Goal: Communication & Community: Ask a question

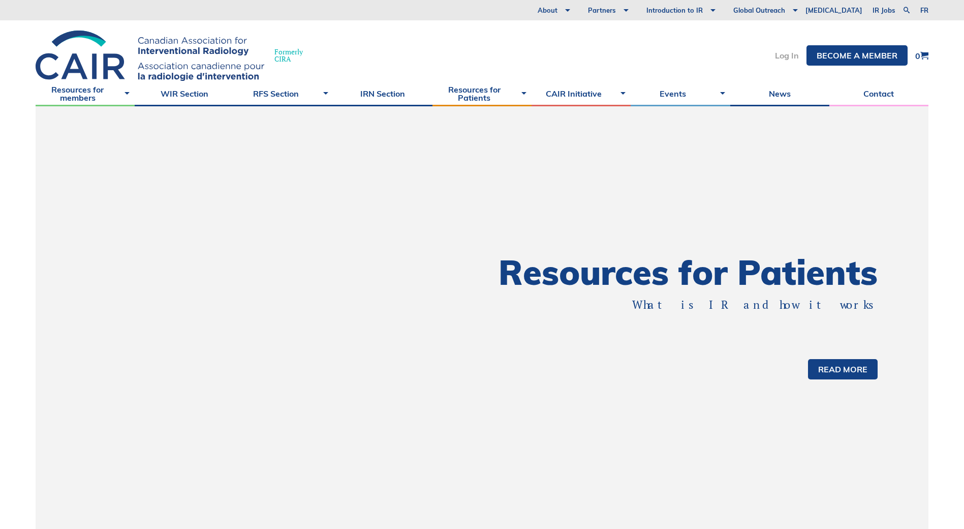
click at [790, 59] on link "Log In" at bounding box center [787, 55] width 24 height 8
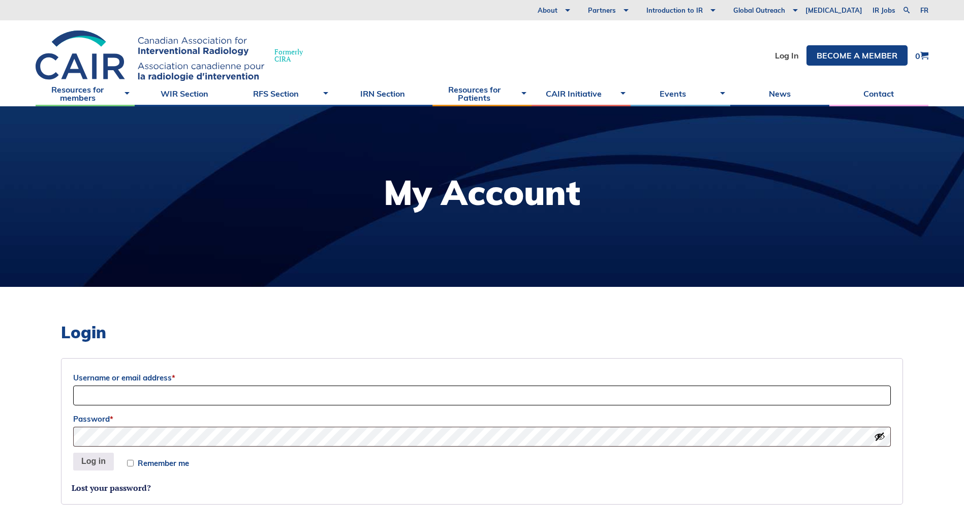
click at [285, 390] on input "Username or email address *" at bounding box center [482, 395] width 818 height 20
type input "domenica.lavecchia@uhn.ca"
click at [73, 453] on button "Log in" at bounding box center [93, 462] width 41 height 18
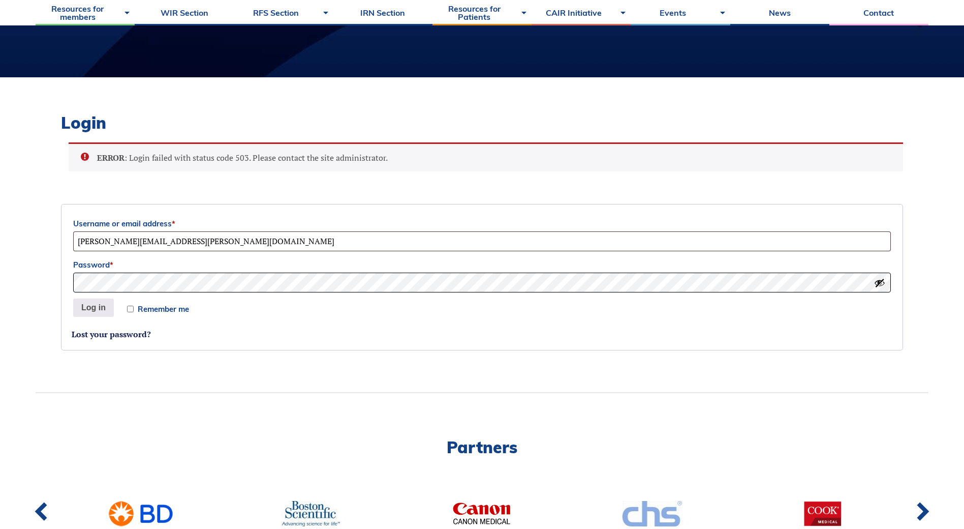
scroll to position [199, 0]
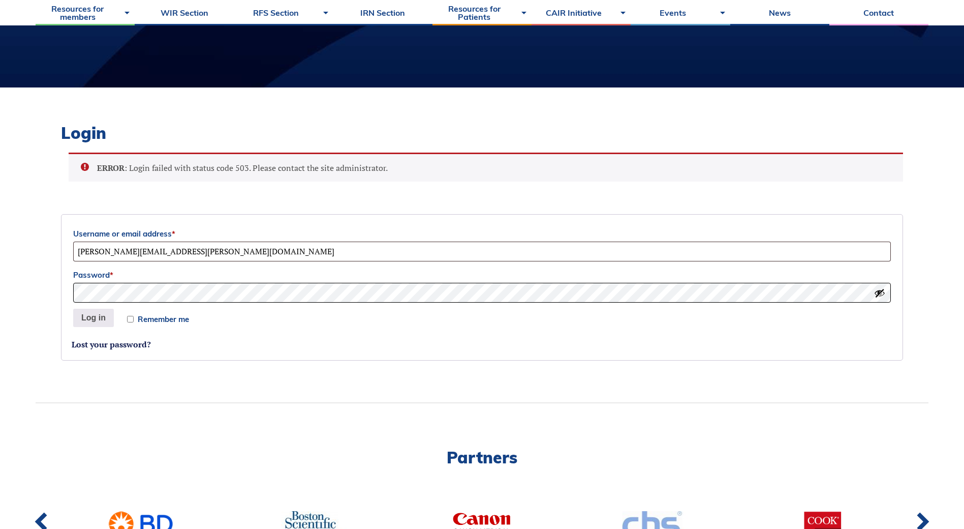
click at [23, 288] on body "About Vision and Mission Board of Directors Annual Reports Financial Statements…" at bounding box center [482, 65] width 964 height 529
click at [73, 309] on button "Log in" at bounding box center [93, 318] width 41 height 18
click at [125, 342] on link "Lost your password?" at bounding box center [111, 344] width 79 height 11
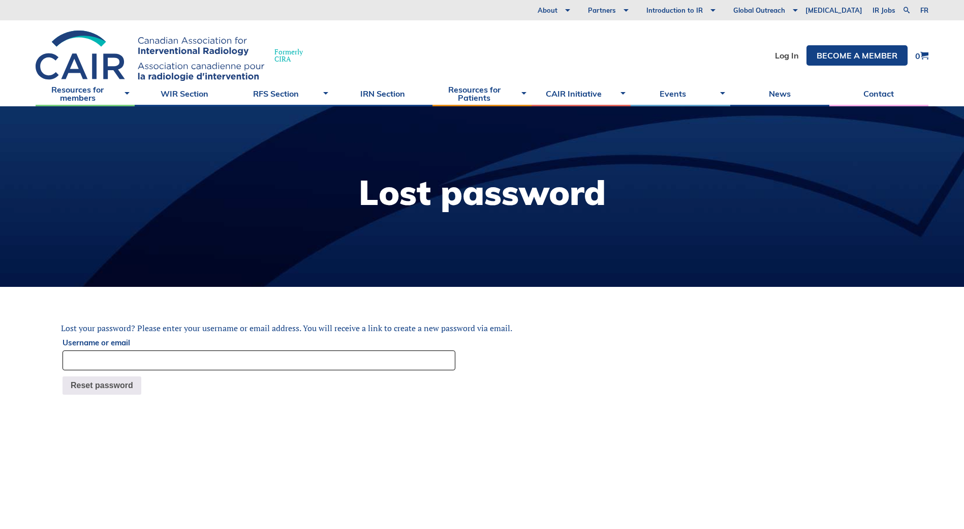
click at [180, 350] on input "Username or email" at bounding box center [259, 360] width 393 height 20
type input "domenica.lavecchia@uhn.ca"
click at [102, 382] on button "Reset password" at bounding box center [102, 385] width 79 height 18
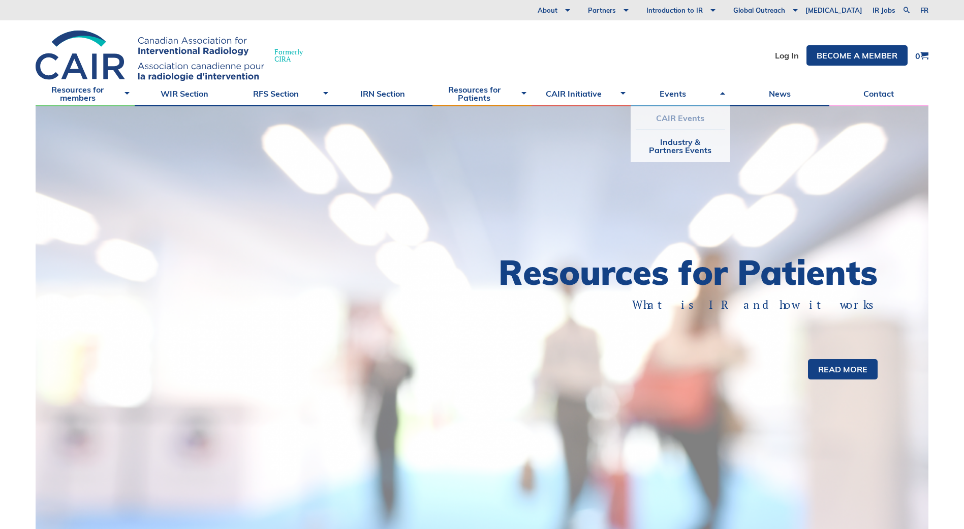
click at [680, 114] on link "CAIR Events" at bounding box center [680, 117] width 89 height 23
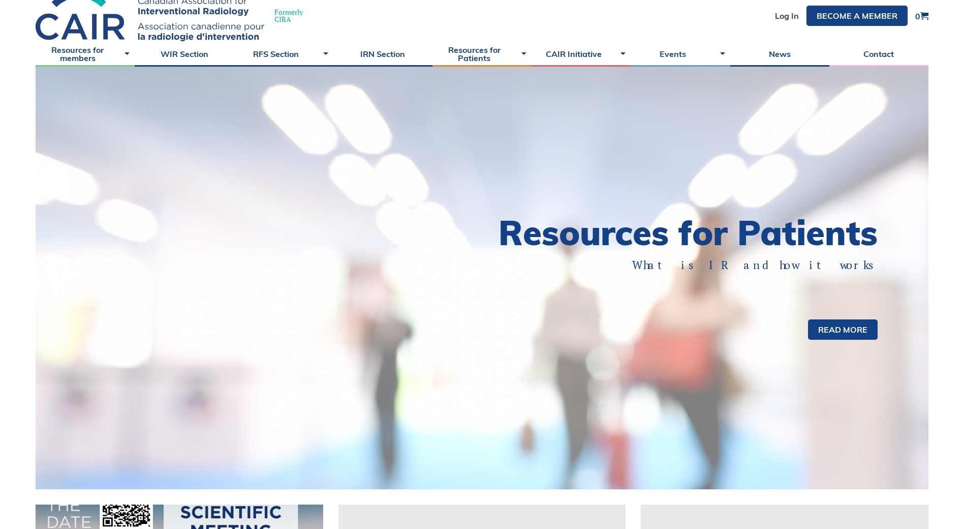
scroll to position [149, 0]
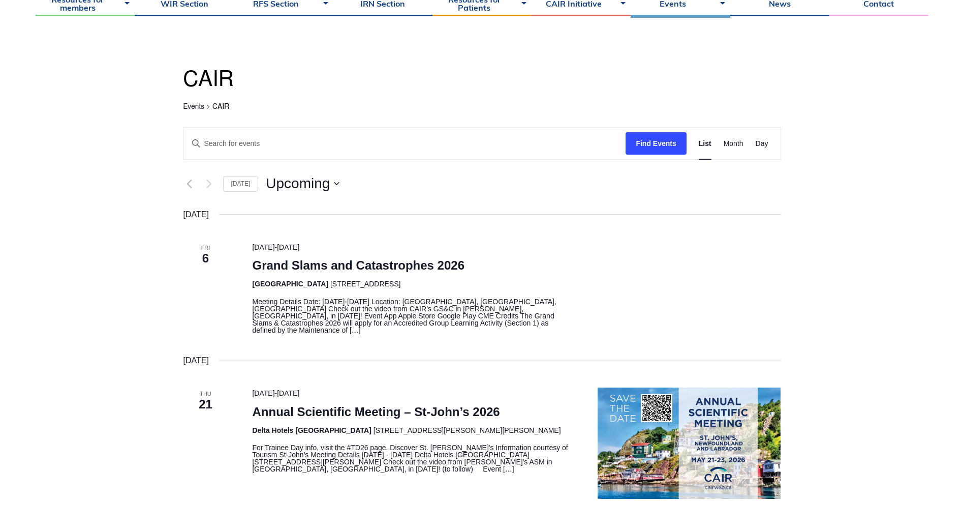
scroll to position [102, 0]
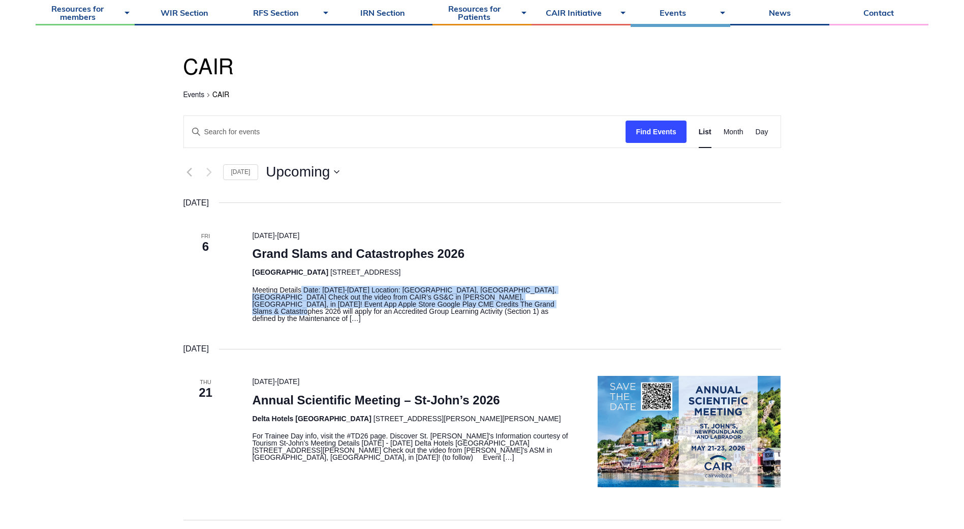
drag, startPoint x: 302, startPoint y: 289, endPoint x: 470, endPoint y: 304, distance: 168.9
click at [470, 304] on p "Meeting Details Date: February 6-7, 2026 Location: Hilton Whistler Resort, Whis…" at bounding box center [412, 304] width 321 height 36
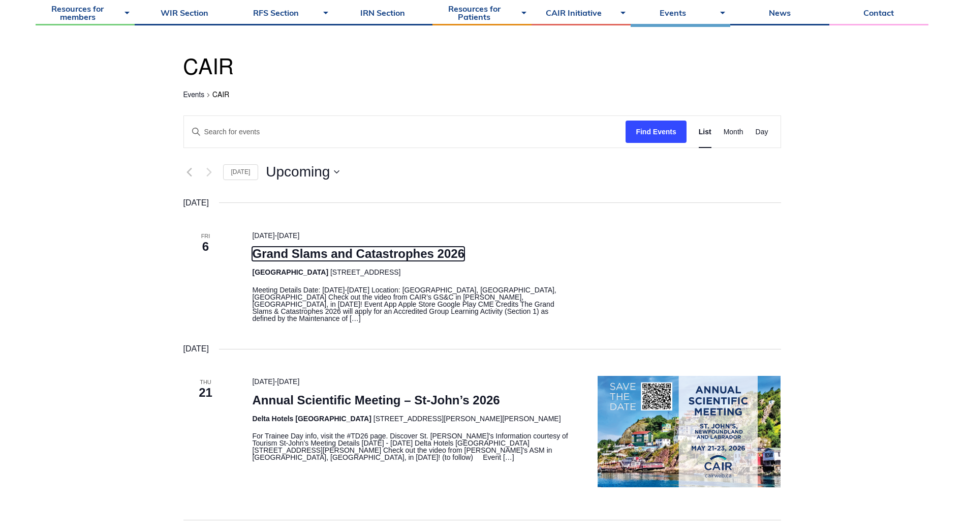
click at [363, 251] on link "Grand Slams and Catastrophes 2026" at bounding box center [358, 254] width 213 height 14
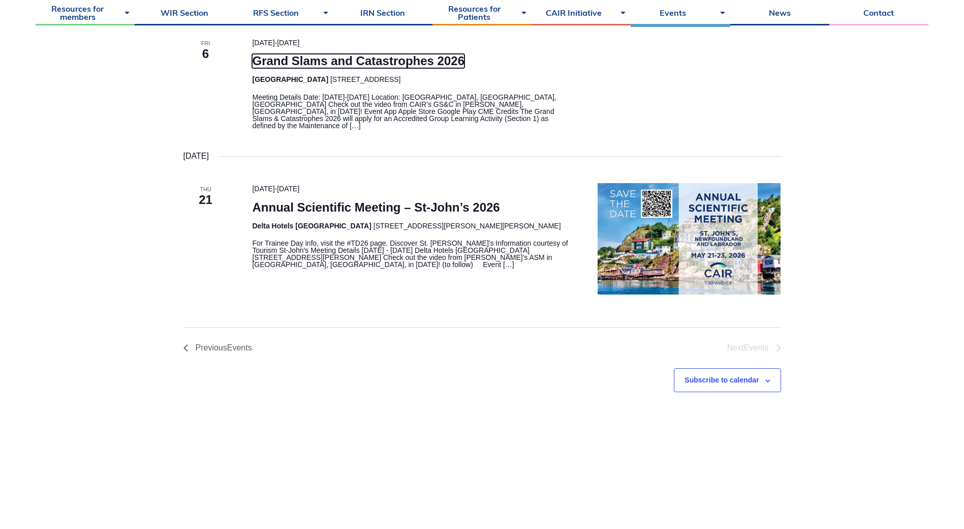
scroll to position [305, 0]
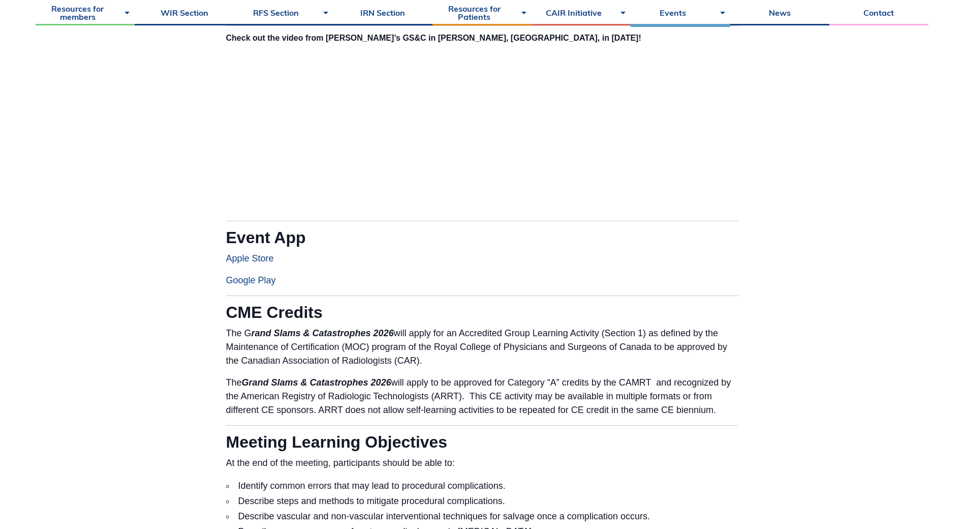
scroll to position [712, 0]
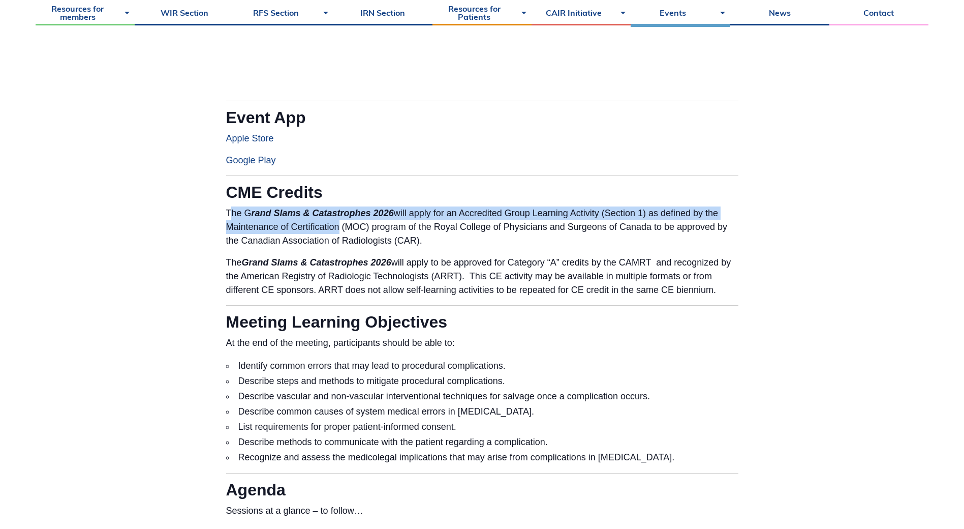
drag, startPoint x: 231, startPoint y: 213, endPoint x: 336, endPoint y: 230, distance: 106.2
click at [336, 230] on p "The G rand Slams & Catastrophes 2026 will apply for an Accredited Group Learnin…" at bounding box center [482, 226] width 513 height 41
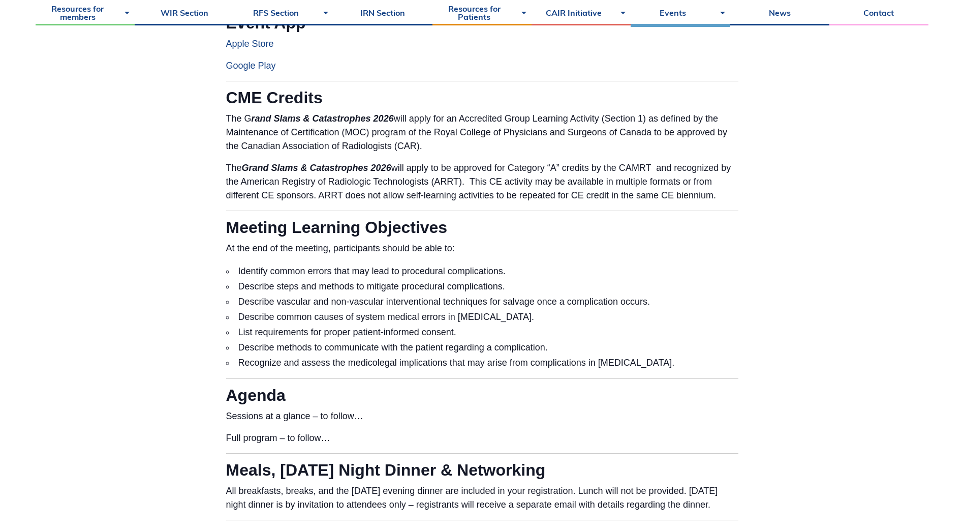
scroll to position [813, 0]
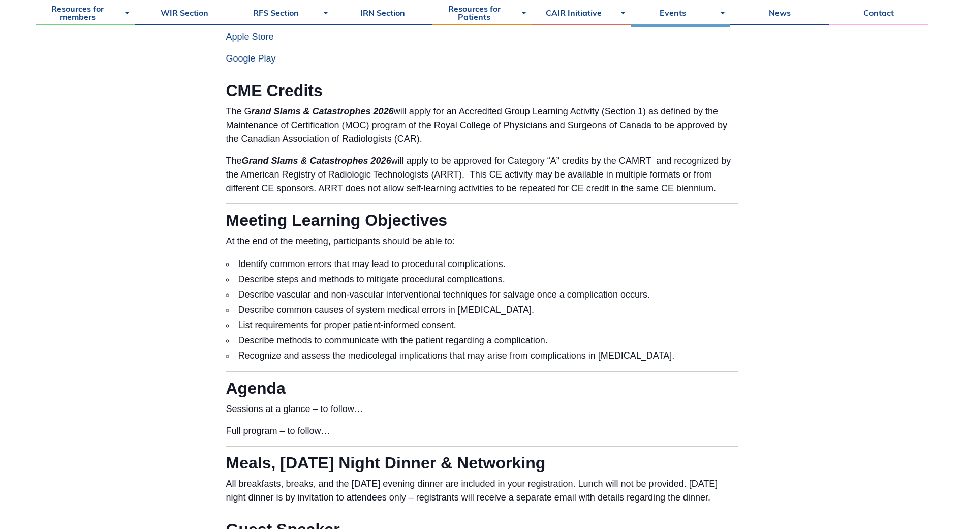
drag, startPoint x: 246, startPoint y: 264, endPoint x: 731, endPoint y: 348, distance: 492.3
click at [731, 348] on ul "Identify common errors that may lead to procedural complications. Describe step…" at bounding box center [482, 309] width 513 height 107
click at [731, 348] on li "Recognize and assess the medicolegal implications that may arise from complicat…" at bounding box center [482, 355] width 513 height 15
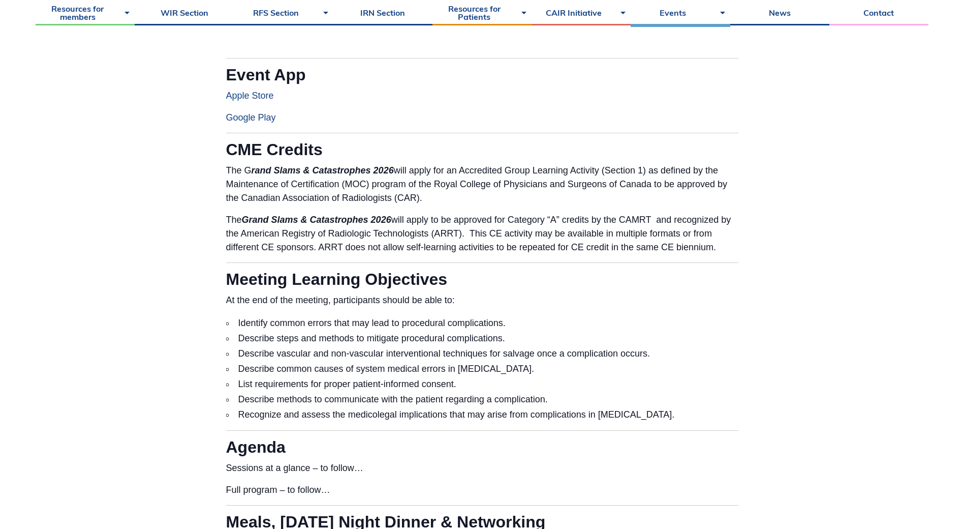
scroll to position [763, 0]
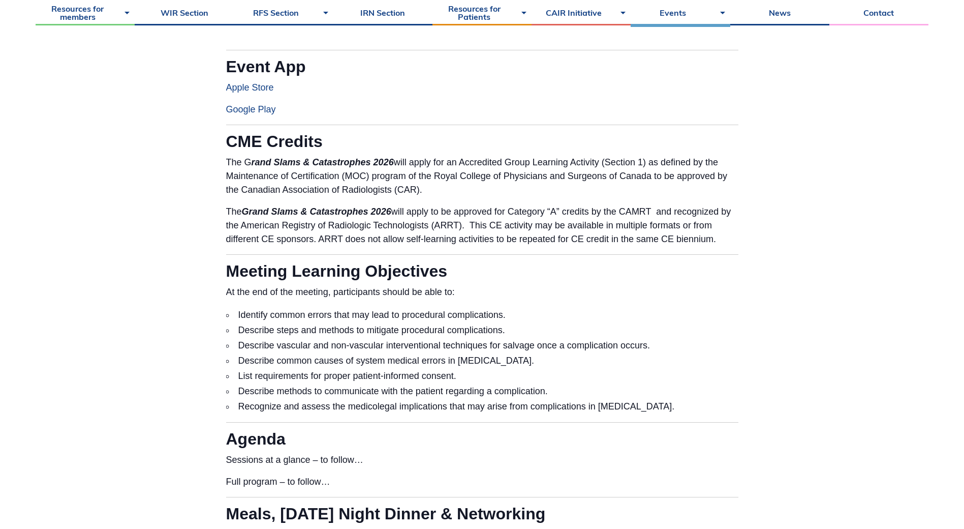
drag, startPoint x: 694, startPoint y: 406, endPoint x: 223, endPoint y: 309, distance: 481.1
copy ul "Identify common errors that may lead to procedural complications. Describe step…"
click at [419, 195] on p "The G rand Slams & Catastrophes 2026 will apply for an Accredited Group Learnin…" at bounding box center [482, 176] width 513 height 41
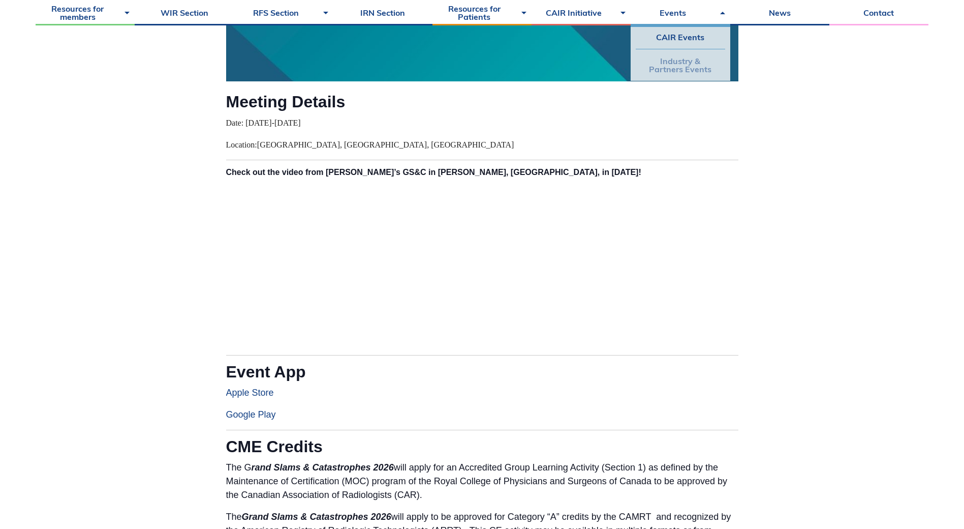
click at [664, 66] on link "Industry & Partners Events" at bounding box center [680, 65] width 89 height 32
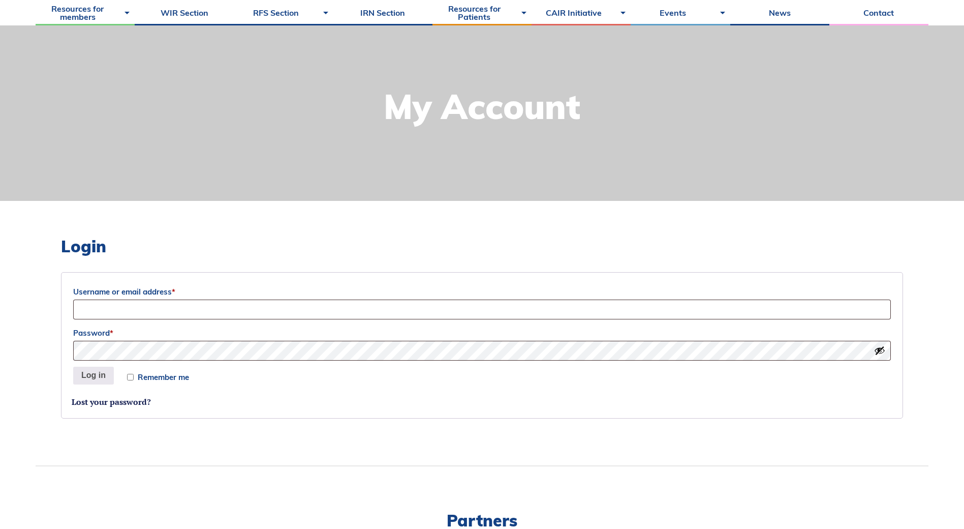
scroll to position [203, 0]
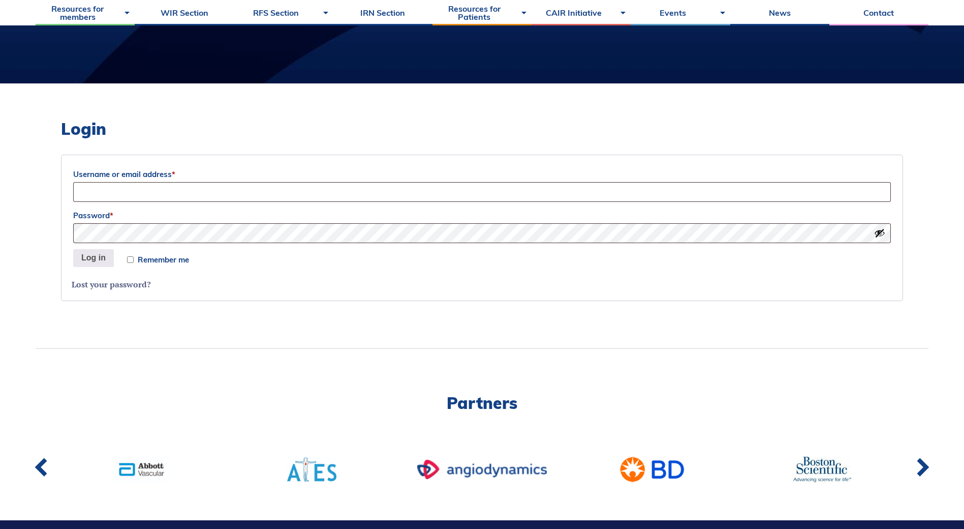
click at [103, 287] on link "Lost your password?" at bounding box center [111, 284] width 79 height 11
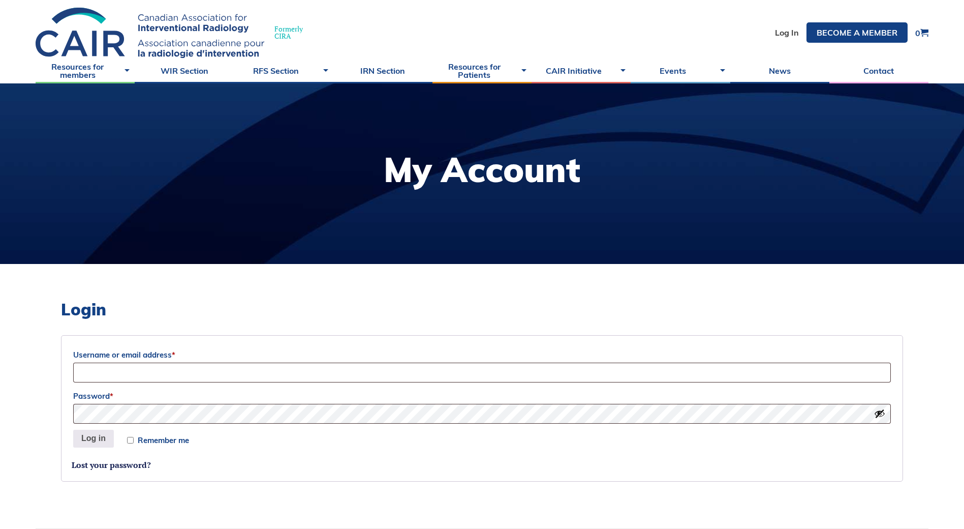
scroll to position [0, 0]
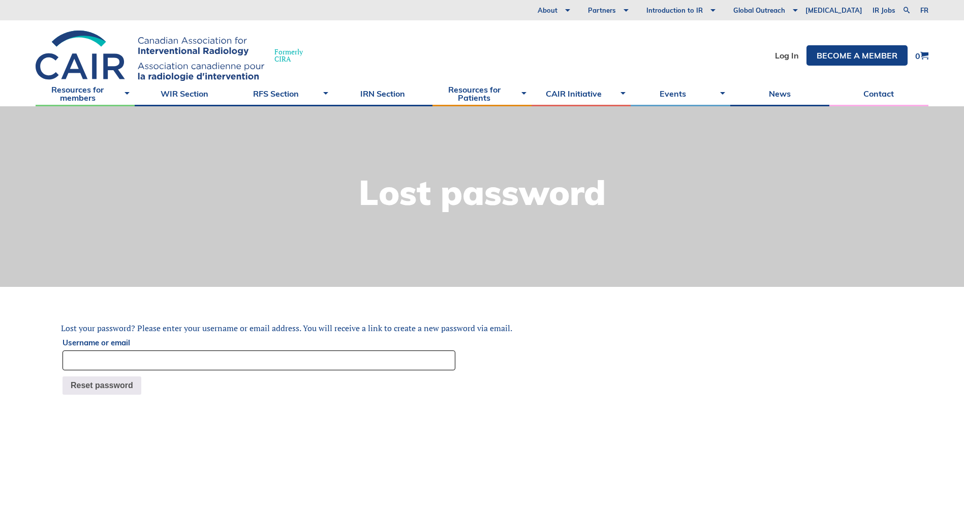
click at [294, 354] on input "Username or email" at bounding box center [259, 360] width 393 height 20
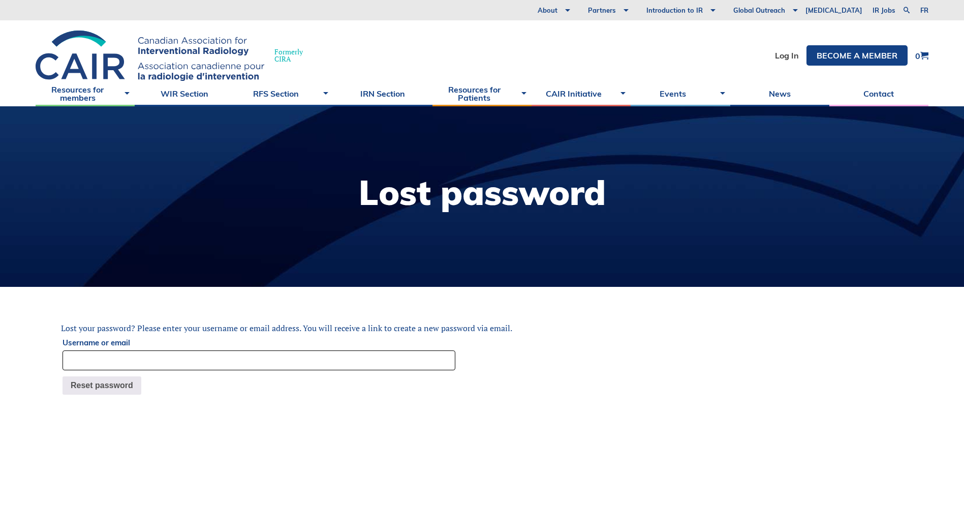
type input "[EMAIL_ADDRESS][DOMAIN_NAME]"
click at [97, 385] on button "Reset password" at bounding box center [102, 385] width 79 height 18
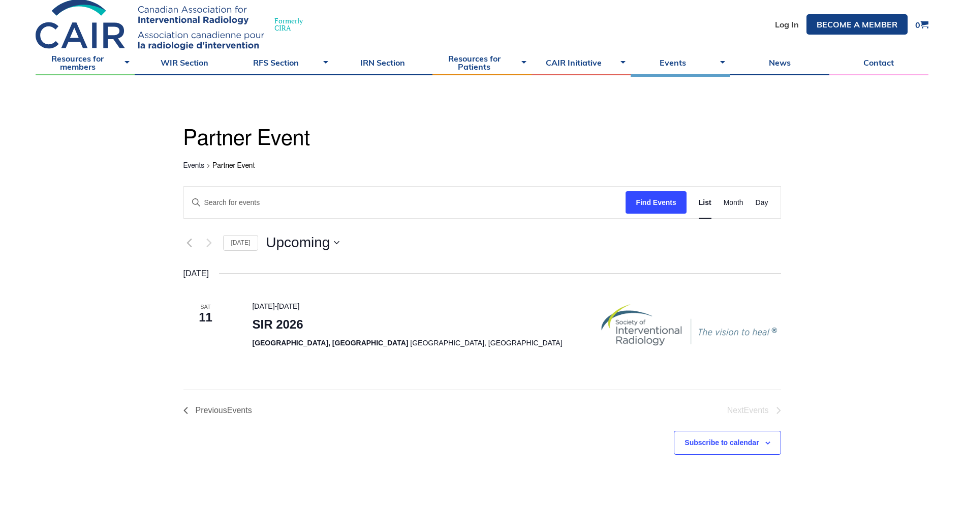
scroll to position [102, 0]
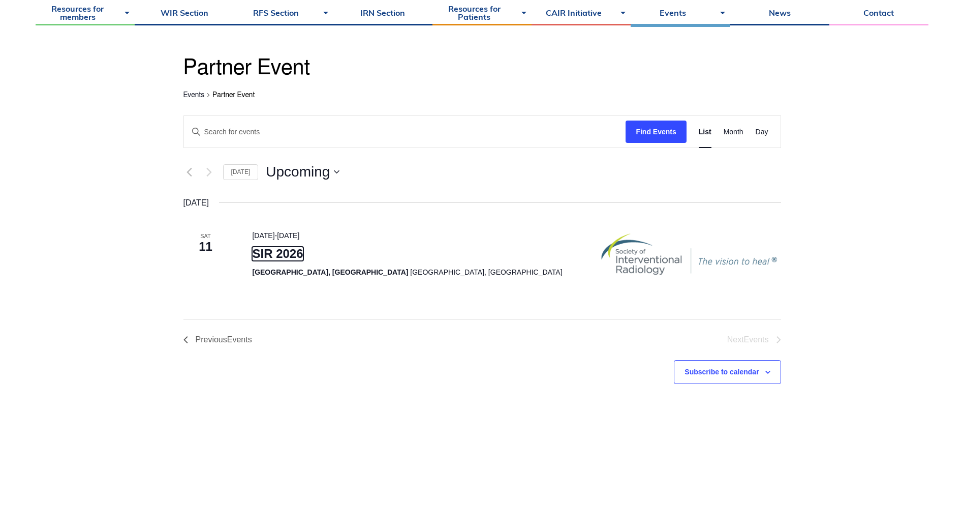
click at [300, 257] on link "SIR 2026" at bounding box center [277, 254] width 51 height 14
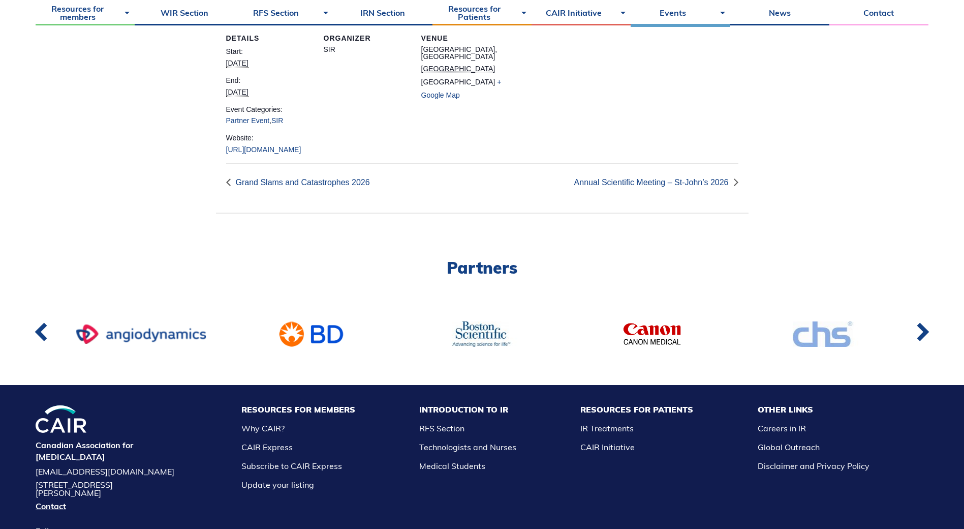
scroll to position [153, 0]
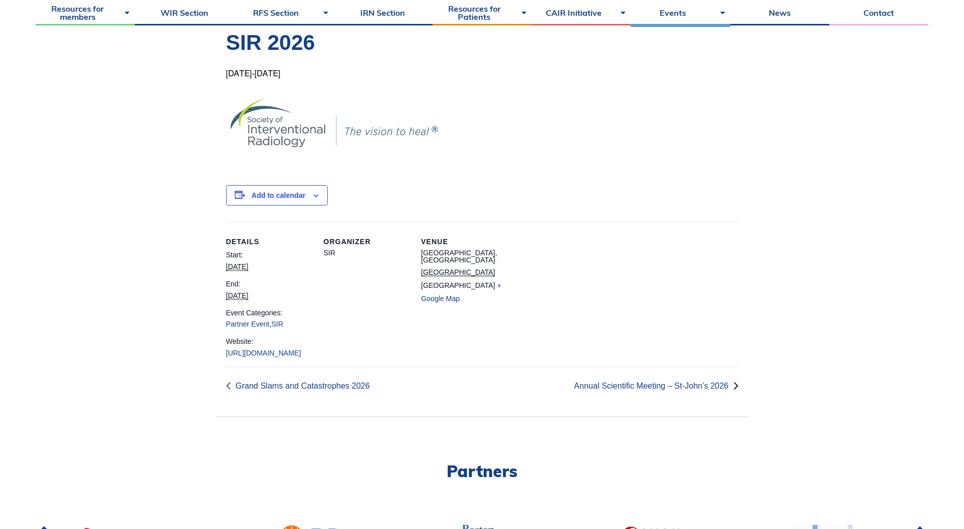
click at [669, 390] on link "Annual Scientific Meeting – St-John’s 2026 »" at bounding box center [654, 385] width 170 height 9
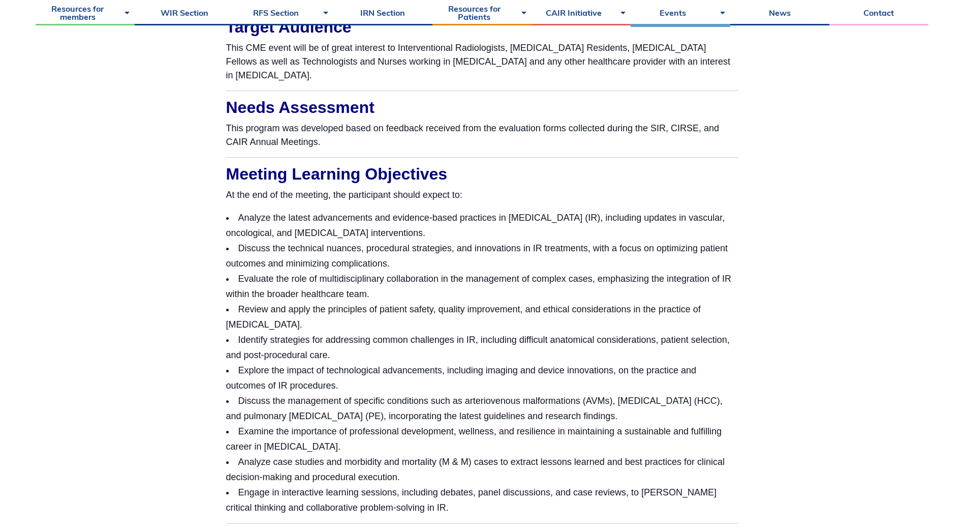
scroll to position [1424, 0]
drag, startPoint x: 250, startPoint y: 214, endPoint x: 505, endPoint y: 232, distance: 256.4
click at [505, 232] on li "Analyze the latest advancements and evidence-based practices in interventional …" at bounding box center [482, 224] width 513 height 31
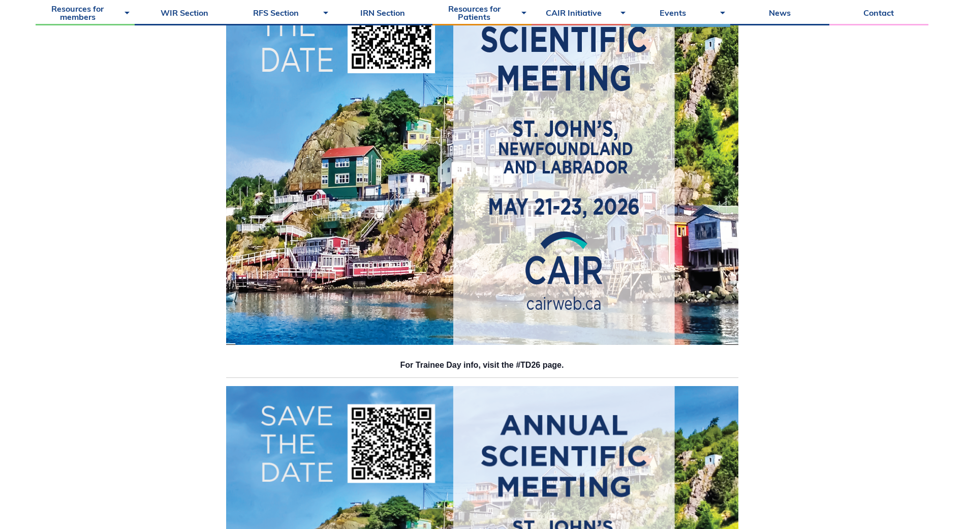
scroll to position [41, 0]
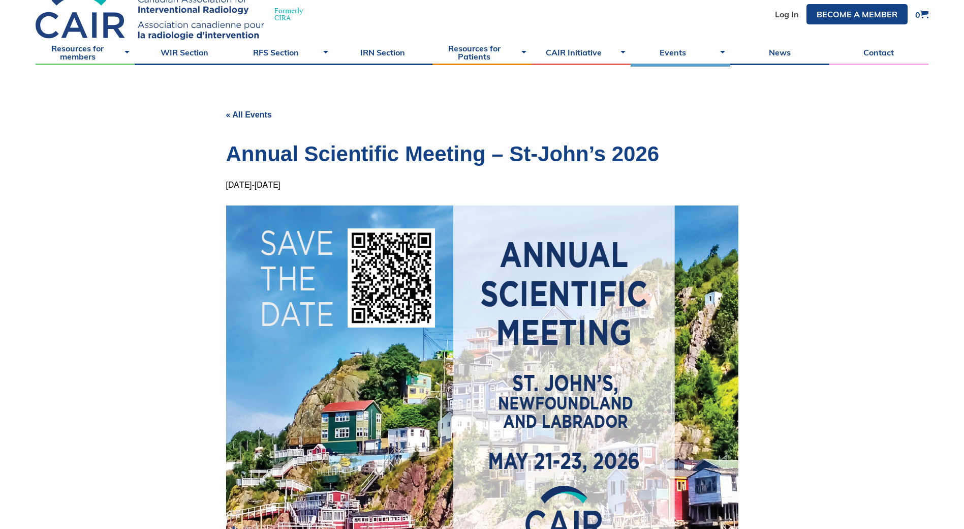
click at [245, 110] on link "« All Events" at bounding box center [249, 114] width 46 height 9
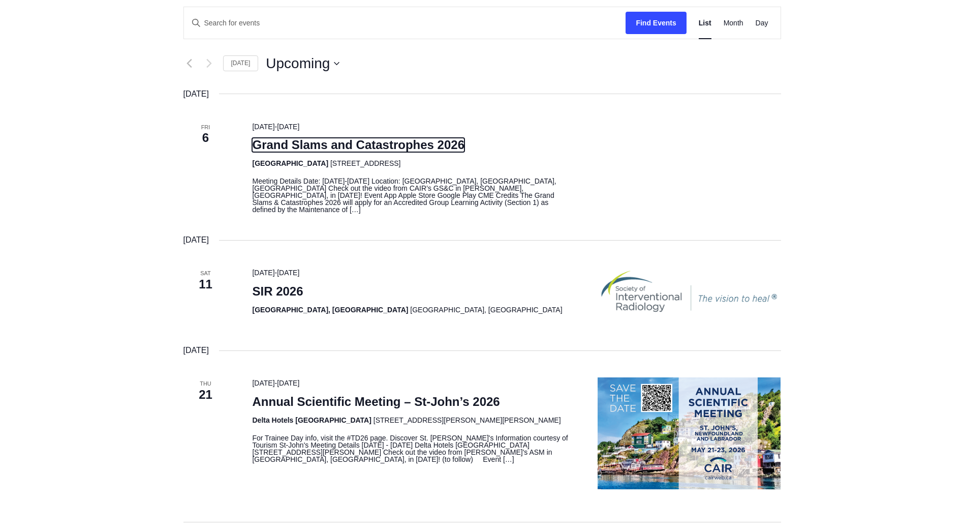
scroll to position [153, 0]
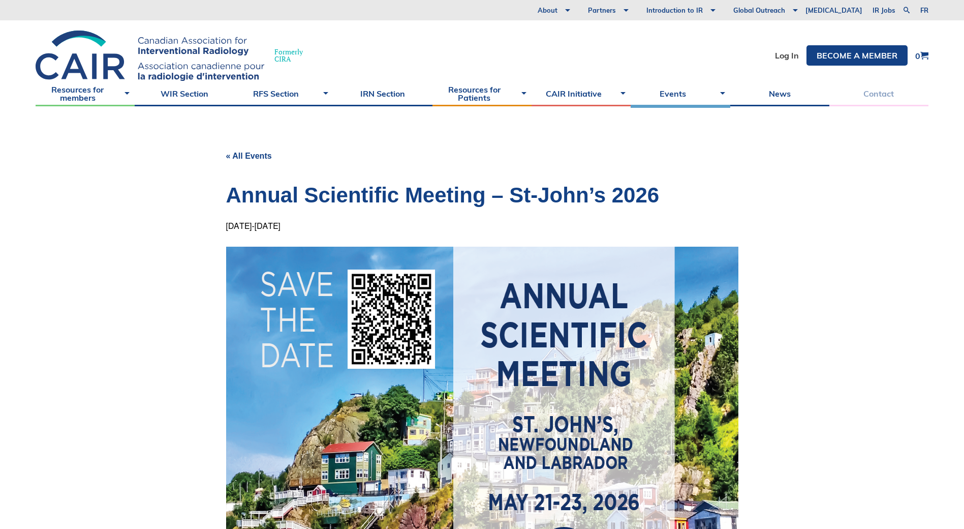
click at [892, 97] on link "Contact" at bounding box center [879, 93] width 99 height 25
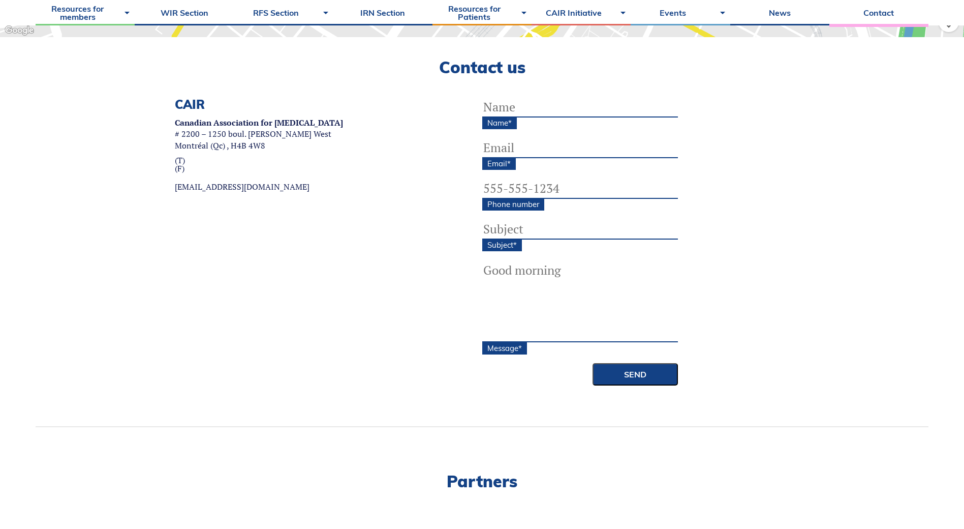
scroll to position [51, 0]
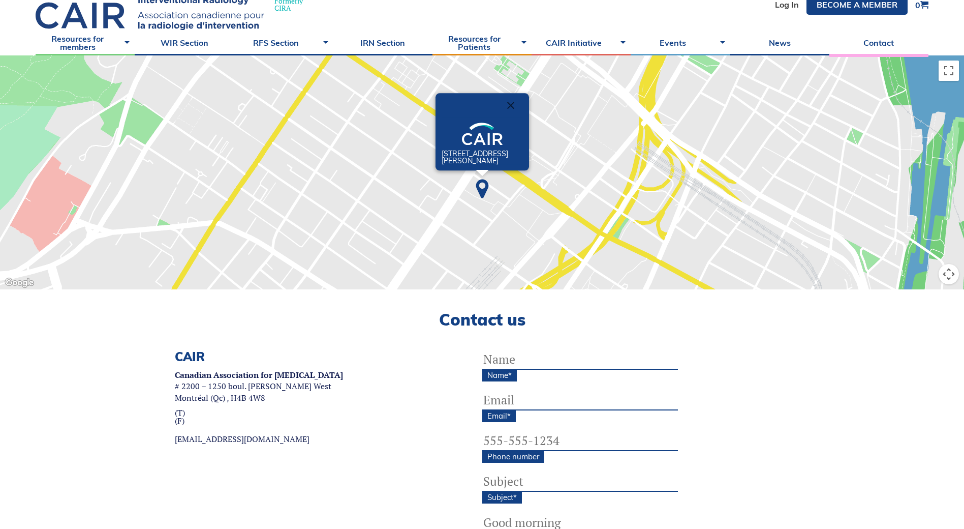
click at [542, 361] on input "Name *" at bounding box center [581, 359] width 196 height 20
type input "[PERSON_NAME][GEOGRAPHIC_DATA]"
type input "[PERSON_NAME][EMAIL_ADDRESS][PERSON_NAME][DOMAIN_NAME]"
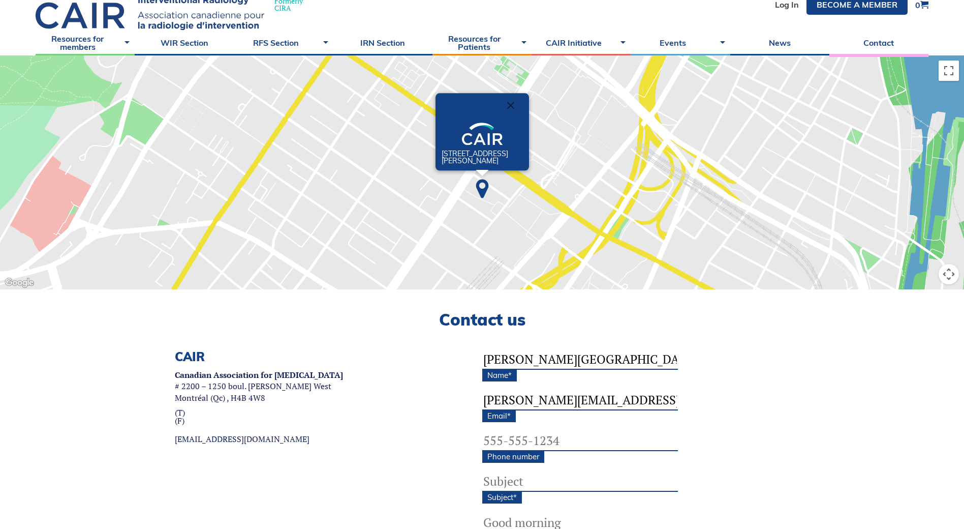
type input "(___) ___-____"
click at [580, 438] on input "(___) ___-____" at bounding box center [581, 441] width 196 height 20
click at [768, 455] on div "Name * [GEOGRAPHIC_DATA][PERSON_NAME] Email * [PERSON_NAME][EMAIL_ADDRESS][PERS…" at bounding box center [706, 493] width 447 height 288
click at [590, 480] on input "Subject *" at bounding box center [581, 481] width 196 height 20
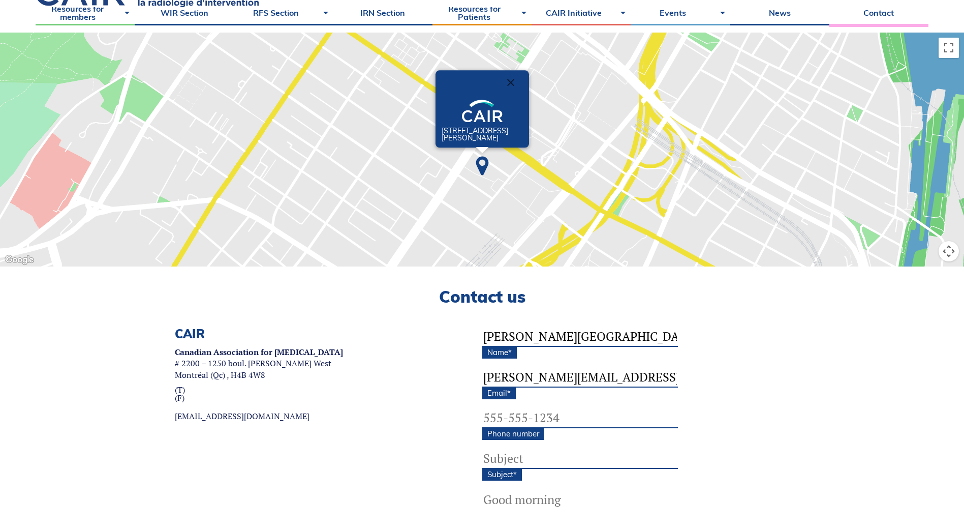
scroll to position [102, 0]
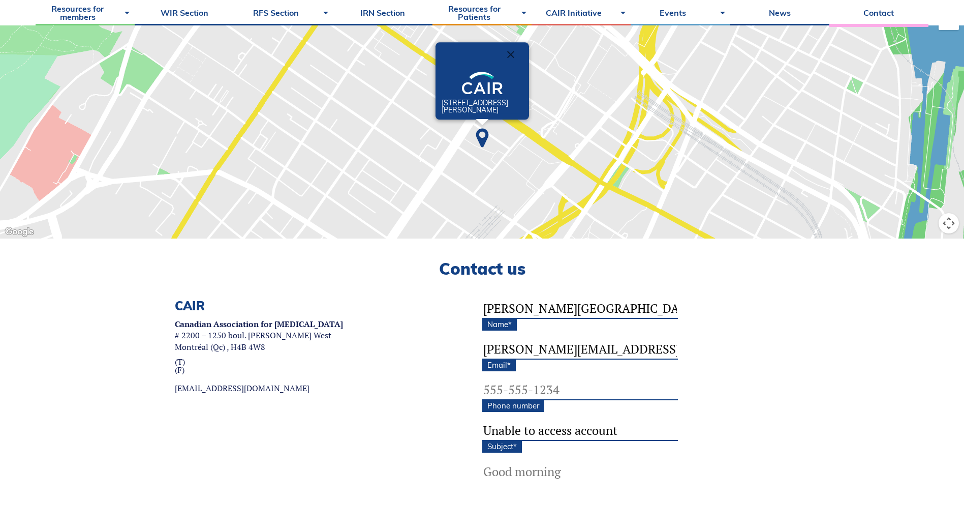
type input "Unable to access account"
click at [524, 466] on textarea "Message *" at bounding box center [581, 502] width 196 height 81
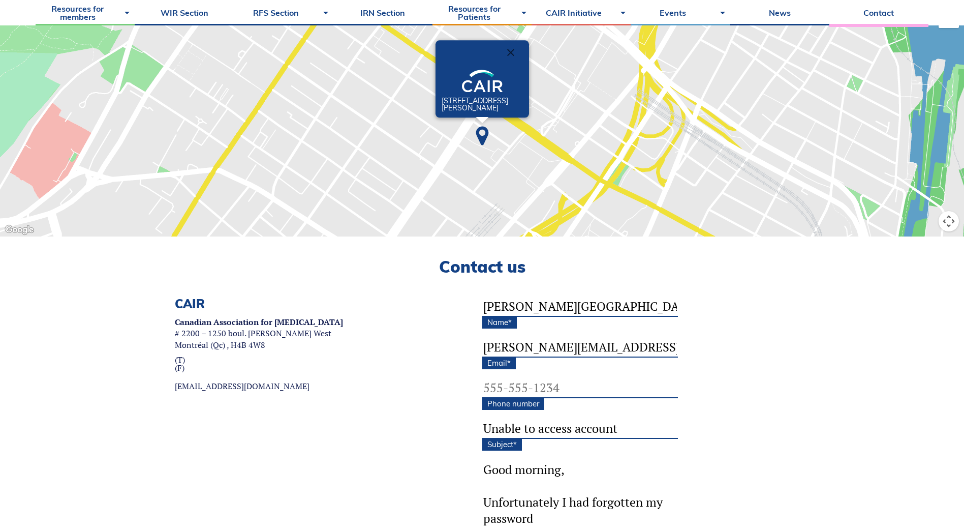
scroll to position [254, 0]
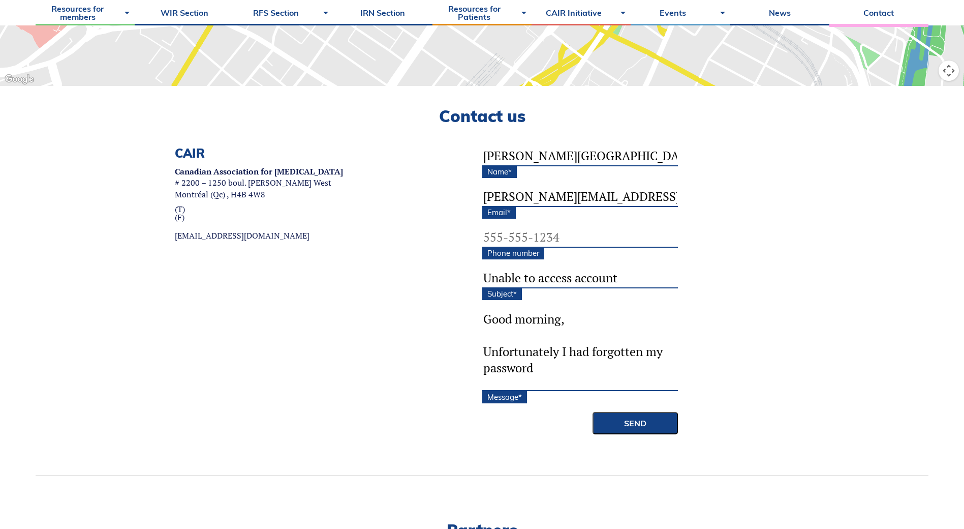
click at [575, 376] on textarea "Good morning, Unfortunately I had forgotten my password" at bounding box center [581, 350] width 196 height 81
drag, startPoint x: 599, startPoint y: 376, endPoint x: 574, endPoint y: 369, distance: 26.3
click at [574, 369] on textarea "Good morning, Unfortunately I had forgotten my password" at bounding box center [581, 350] width 196 height 81
drag, startPoint x: 574, startPoint y: 369, endPoint x: 476, endPoint y: 350, distance: 99.4
click at [476, 350] on div "CAIR Canadian Association for Interventional Radiology # 2200 – 1250 boul. René…" at bounding box center [482, 311] width 893 height 330
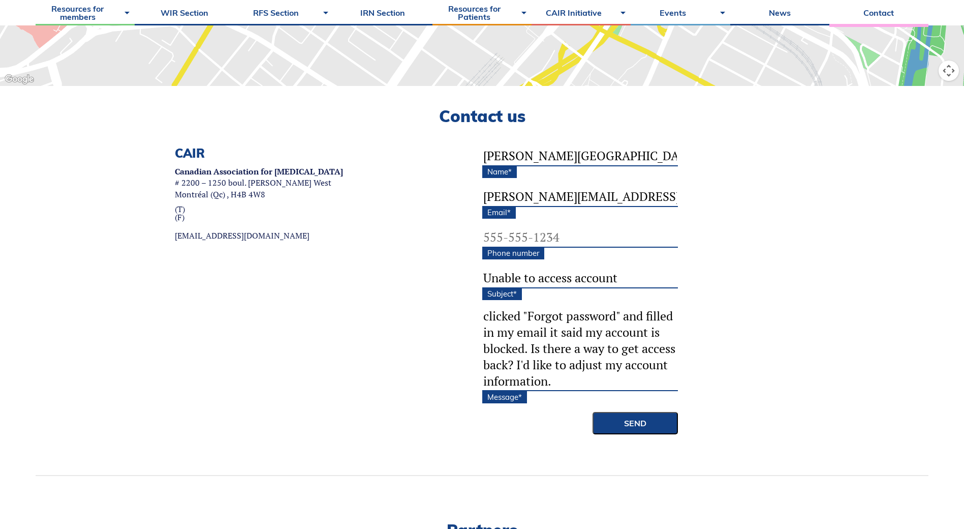
scroll to position [116, 0]
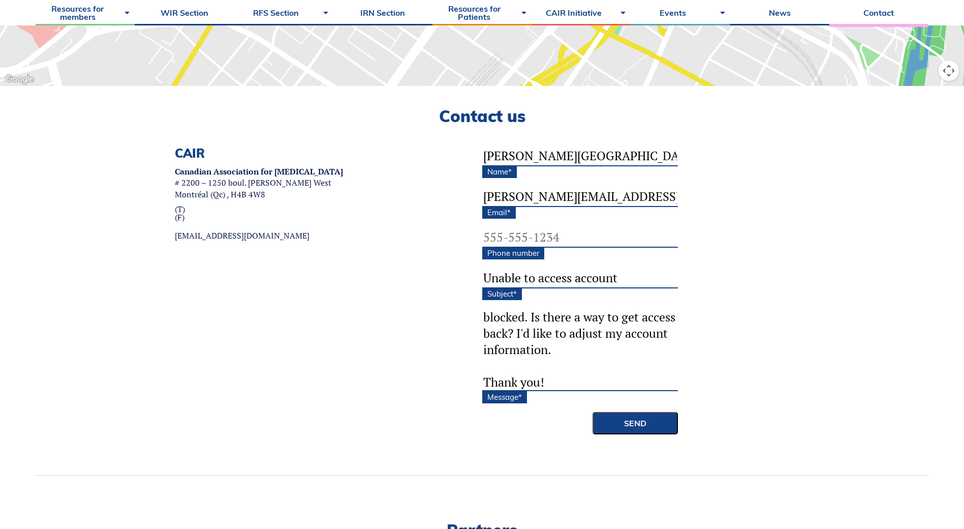
click at [581, 318] on textarea "Good morning, I had signed up as a member earlier this year, however I had forg…" at bounding box center [581, 350] width 196 height 81
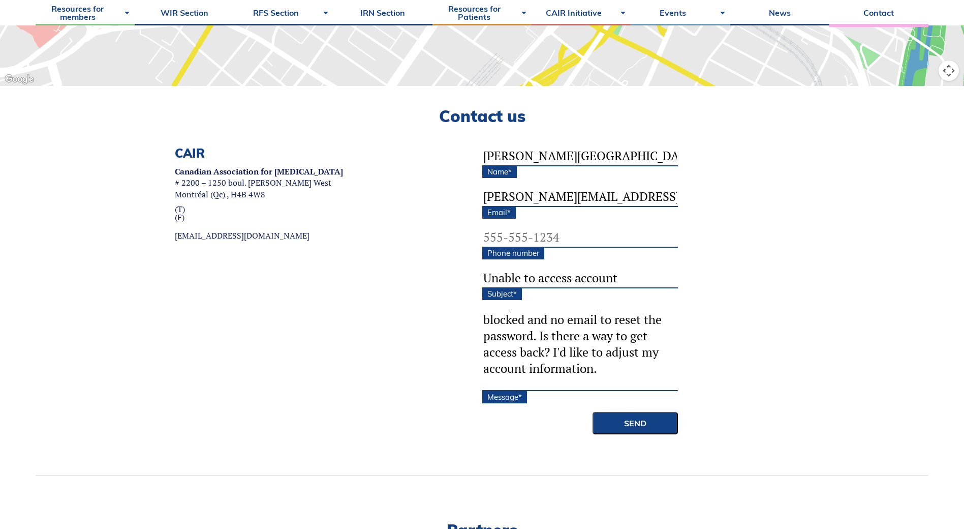
drag, startPoint x: 623, startPoint y: 319, endPoint x: 611, endPoint y: 320, distance: 12.3
click at [611, 320] on textarea "Good morning, I had signed up as a member earlier this year, however I had forg…" at bounding box center [581, 350] width 196 height 81
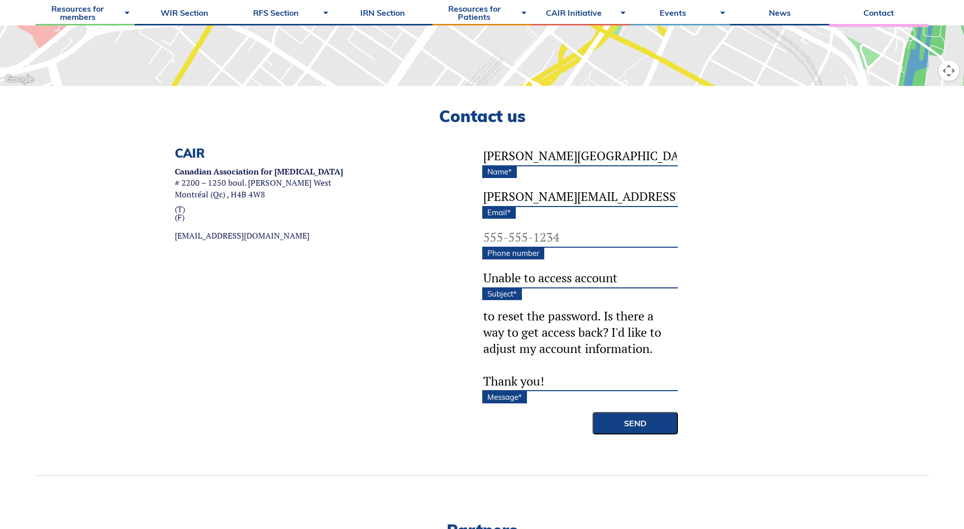
scroll to position [149, 0]
drag, startPoint x: 555, startPoint y: 335, endPoint x: 642, endPoint y: 361, distance: 90.9
click at [642, 361] on textarea "Good morning, I had signed up as a member earlier this year, however I had forg…" at bounding box center [581, 350] width 196 height 81
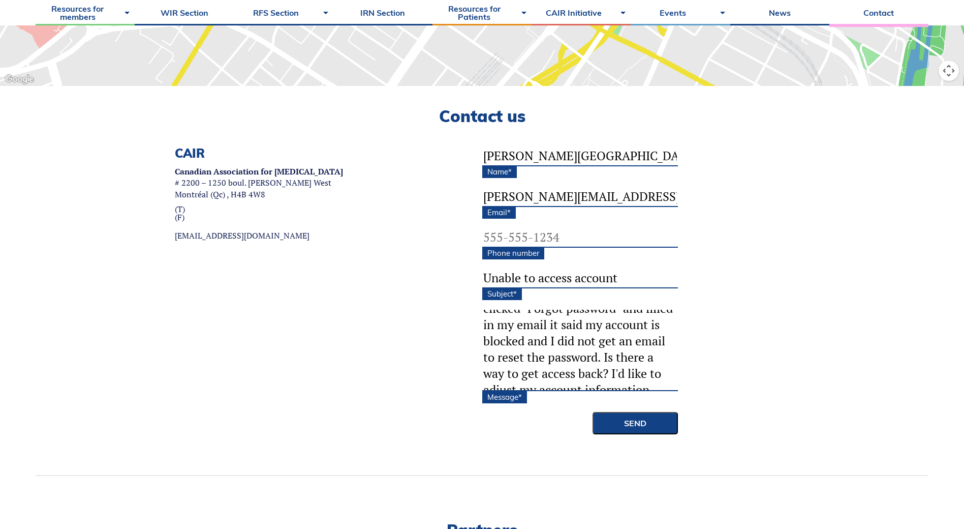
click at [599, 327] on textarea "Good morning, I had signed up as a member earlier this year, however I had forg…" at bounding box center [581, 350] width 196 height 81
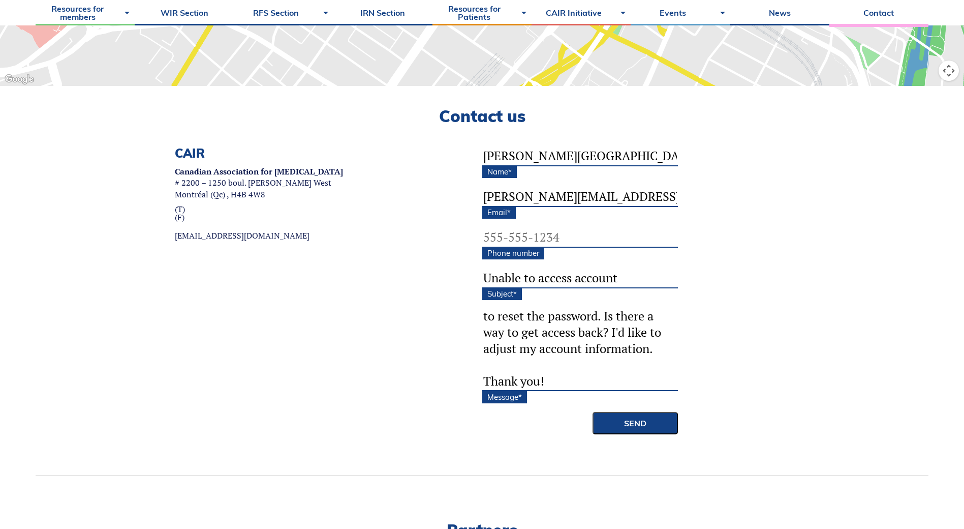
scroll to position [149, 0]
type textarea "Good morning, I had signed up as a member earlier this year, however I had forg…"
click at [651, 428] on input "Send" at bounding box center [635, 423] width 85 height 22
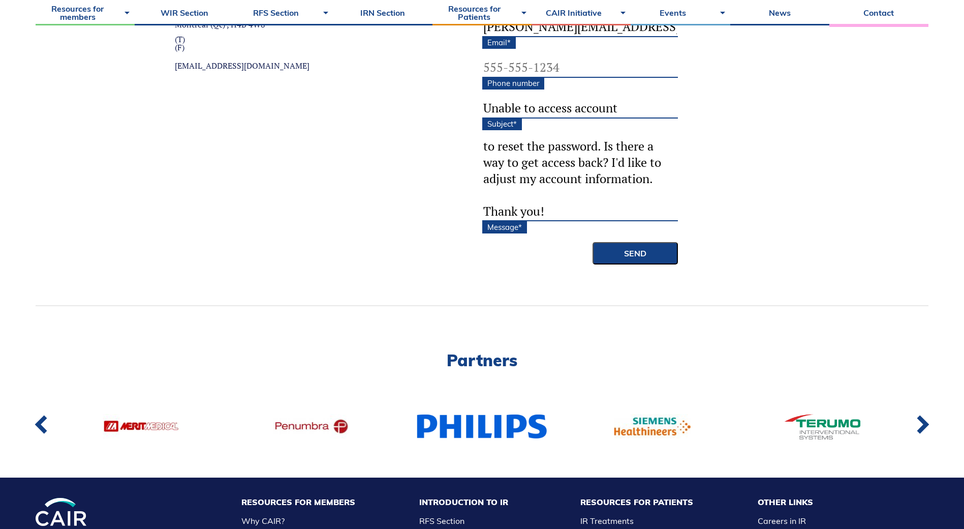
scroll to position [305, 0]
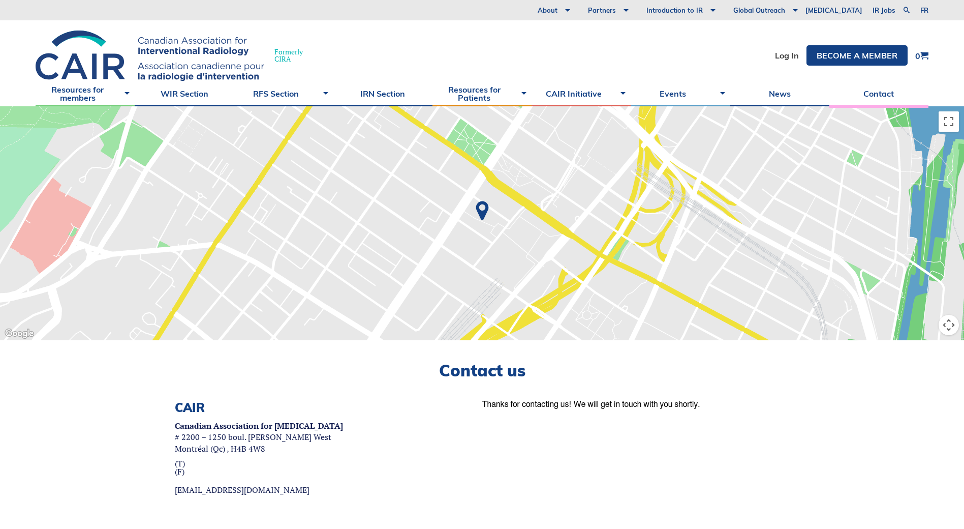
scroll to position [254, 0]
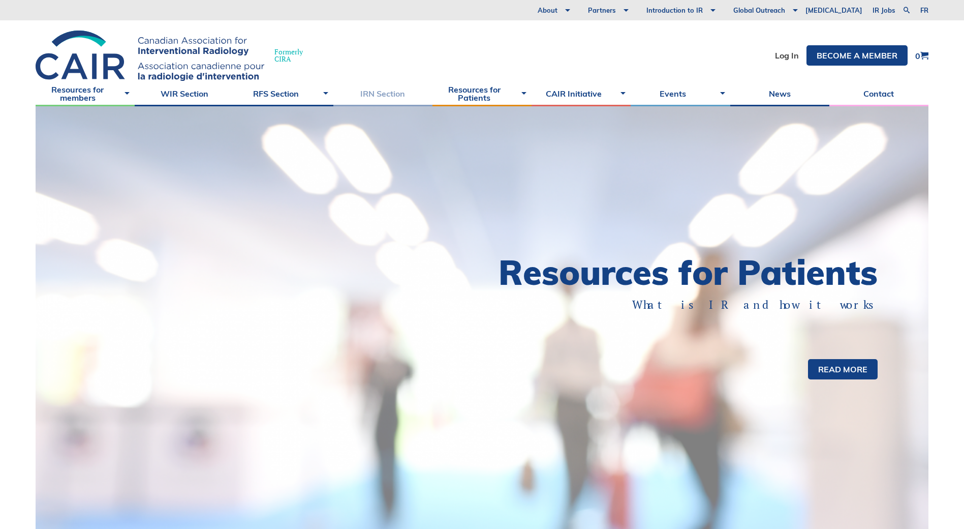
click at [369, 93] on link "IRN Section" at bounding box center [383, 93] width 99 height 25
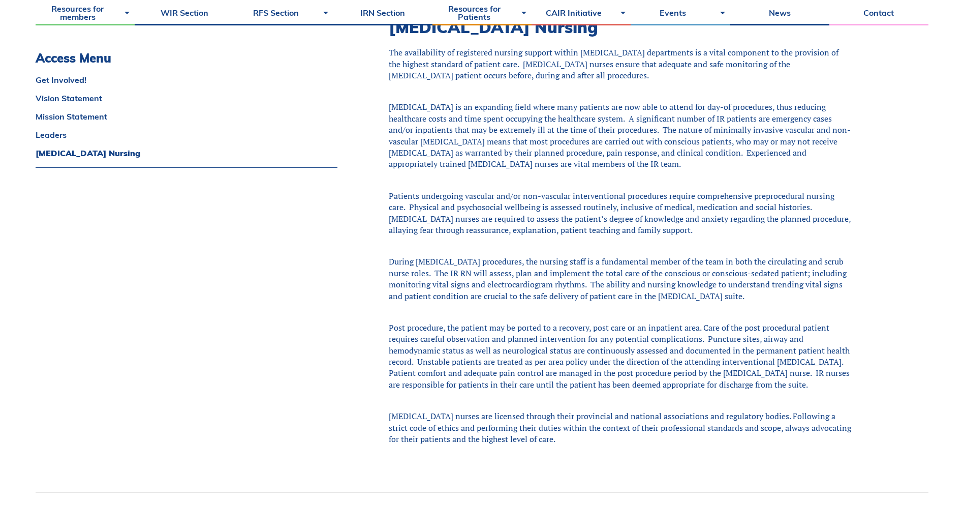
scroll to position [1424, 0]
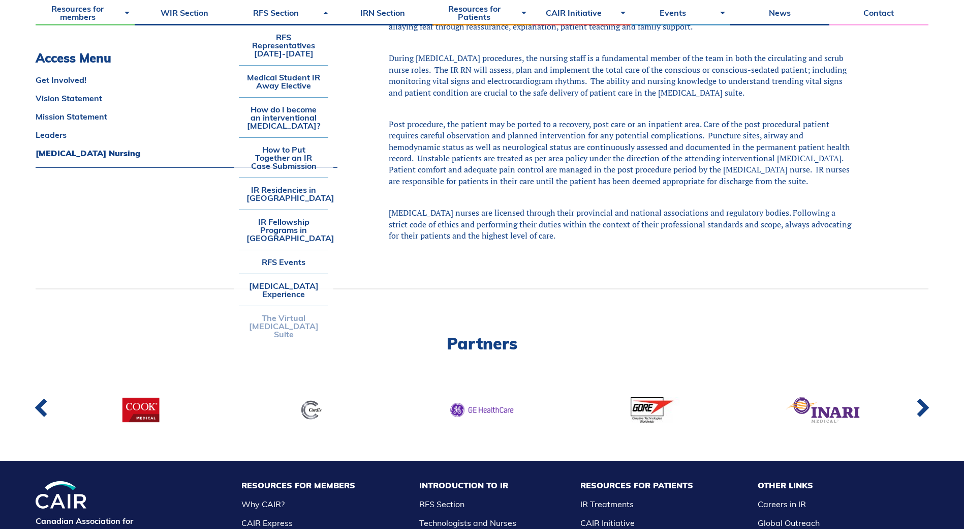
click at [277, 327] on link "The Virtual [MEDICAL_DATA] Suite" at bounding box center [283, 326] width 89 height 40
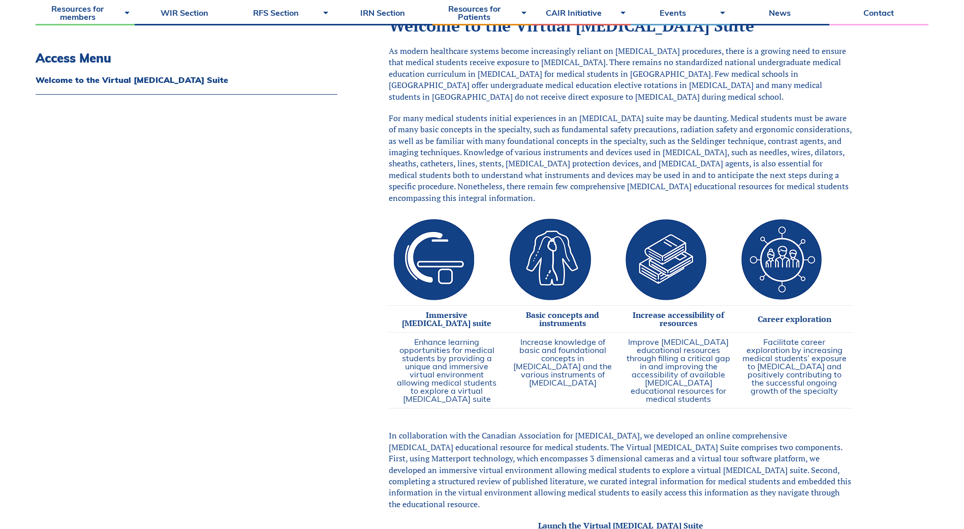
scroll to position [508, 0]
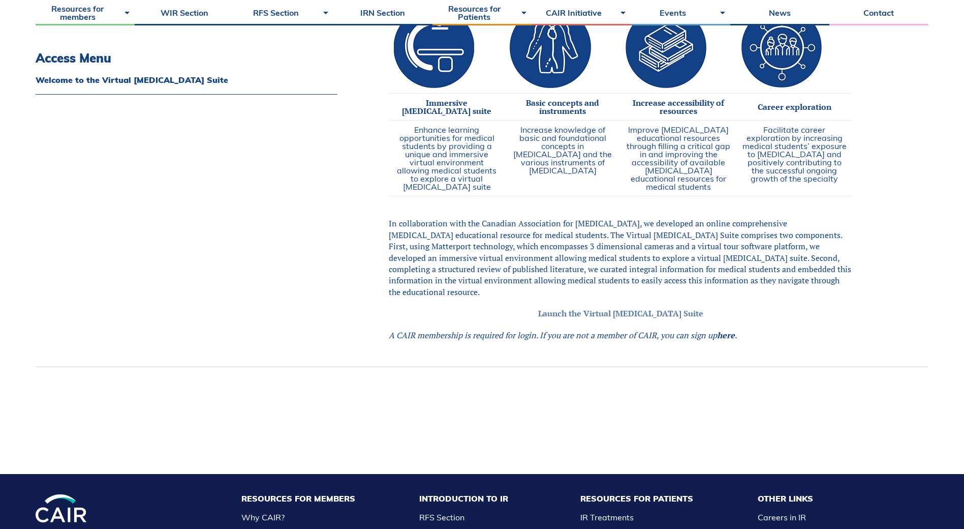
click at [662, 319] on link "Launch the Virtual Angiography Suite" at bounding box center [620, 313] width 165 height 11
